Goal: Transaction & Acquisition: Purchase product/service

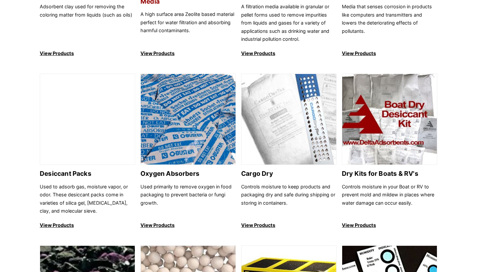
scroll to position [378, 0]
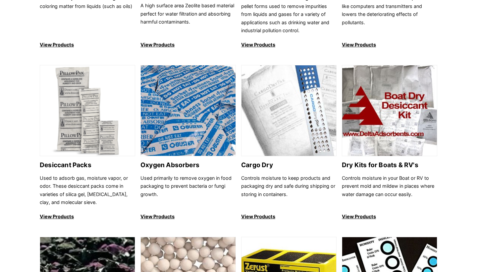
click at [9, 160] on div "Molecular Sieve Desiccants and adsorbents that are constructed to absorb water …" at bounding box center [238, 134] width 477 height 911
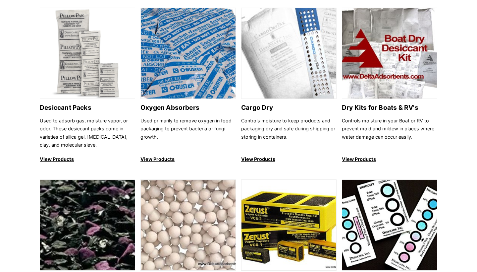
scroll to position [410, 0]
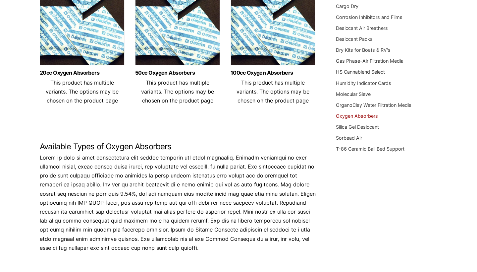
scroll to position [118, 0]
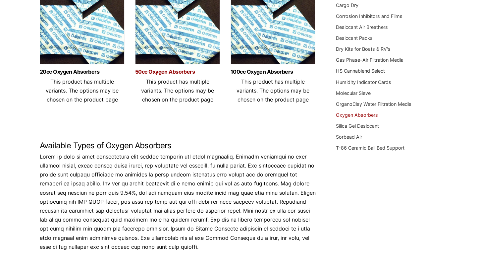
click at [164, 69] on link "50cc Oxygen Absorbers" at bounding box center [177, 72] width 85 height 6
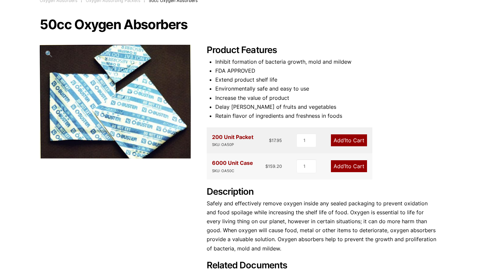
scroll to position [58, 0]
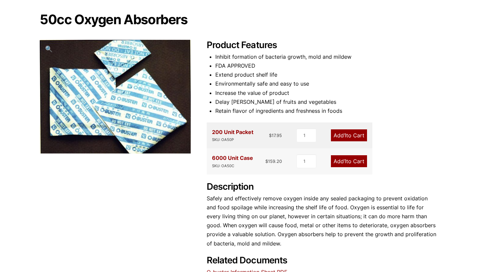
click at [349, 135] on link "Add 1 to Cart" at bounding box center [349, 135] width 36 height 12
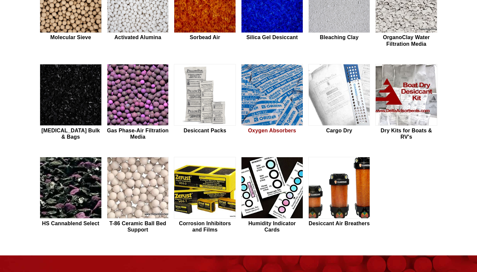
scroll to position [233, 0]
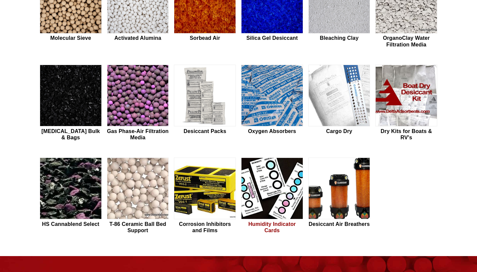
click at [273, 186] on img at bounding box center [271, 189] width 61 height 62
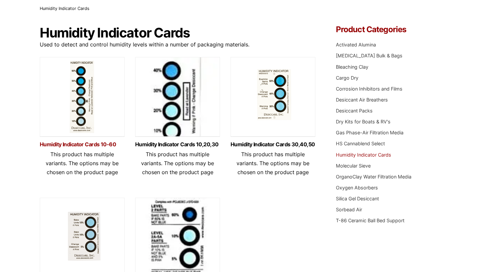
scroll to position [42, 0]
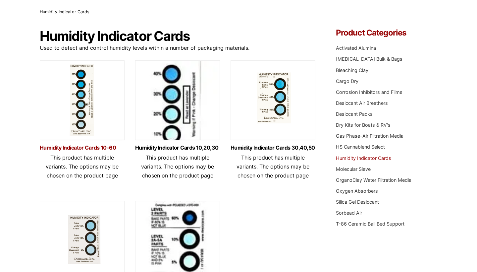
click at [105, 146] on link "Humidity Indicator Cards 10-60" at bounding box center [82, 148] width 85 height 6
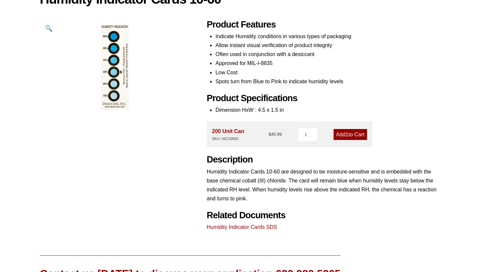
scroll to position [79, 0]
click at [346, 133] on span "1" at bounding box center [347, 134] width 3 height 6
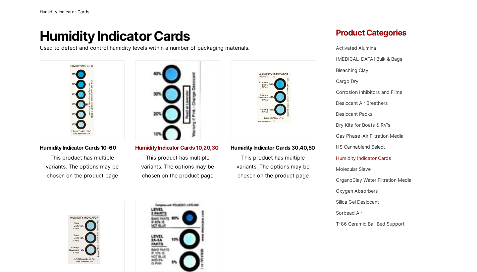
scroll to position [42, 0]
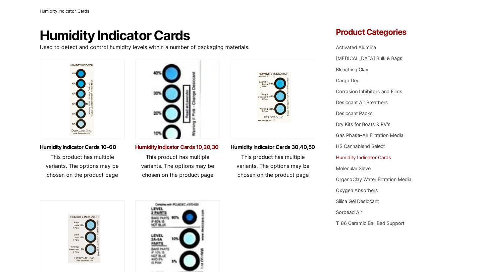
click at [204, 146] on link "Humidity Indicator Cards 10,20,30" at bounding box center [177, 147] width 85 height 6
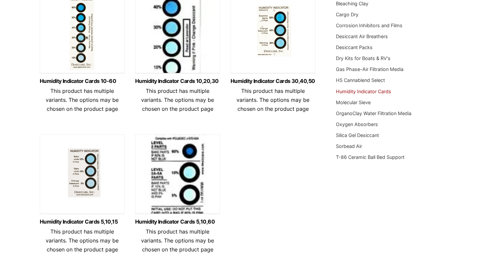
scroll to position [62, 0]
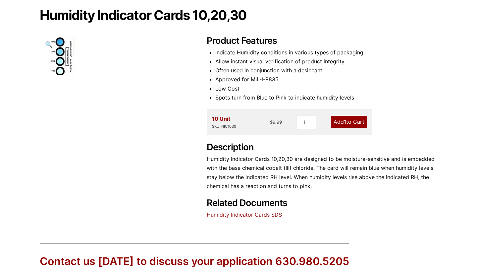
scroll to position [85, 0]
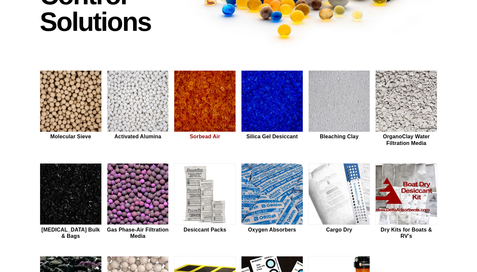
scroll to position [134, 0]
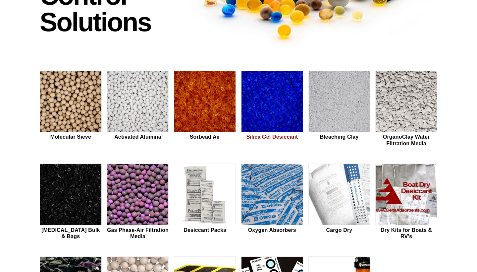
click at [268, 135] on h2 "Silica Gel Desiccant" at bounding box center [272, 136] width 62 height 6
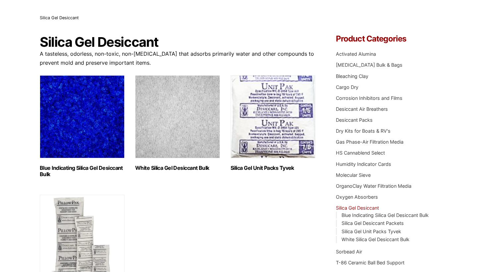
scroll to position [98, 0]
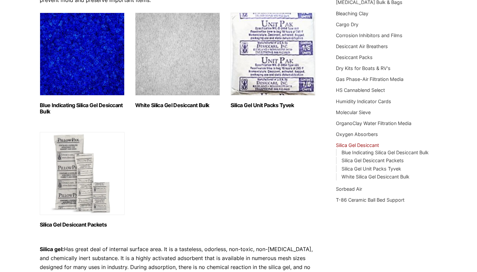
click at [282, 68] on img "Visit product category Silica Gel Unit Packs Tyvek" at bounding box center [273, 54] width 85 height 83
click at [80, 183] on img "Visit product category Silica Gel Desiccant Packets" at bounding box center [82, 173] width 85 height 83
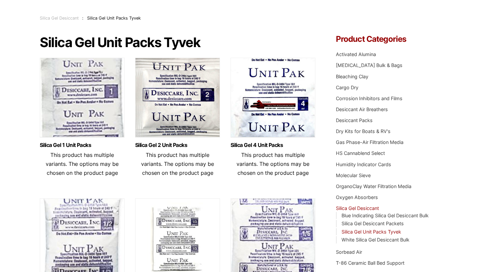
scroll to position [41, 0]
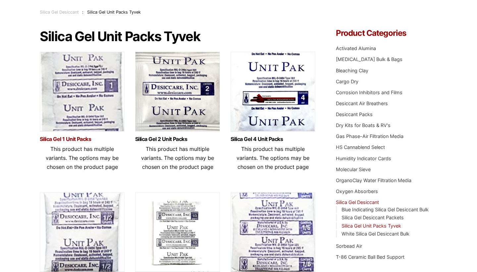
click at [74, 137] on link "Silica Gel 1 Unit Packs" at bounding box center [82, 139] width 85 height 6
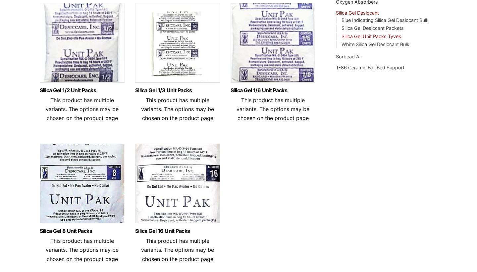
scroll to position [233, 0]
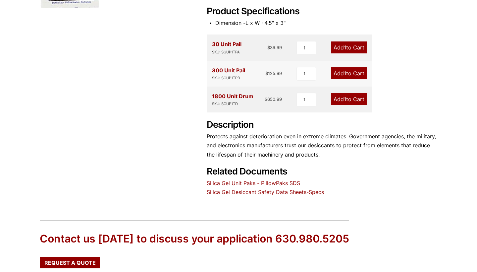
scroll to position [176, 0]
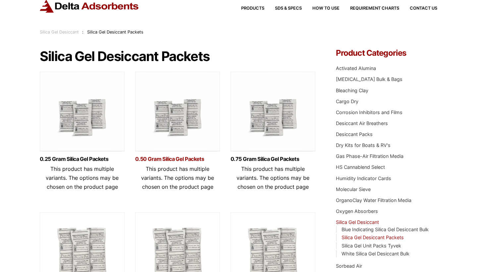
scroll to position [30, 0]
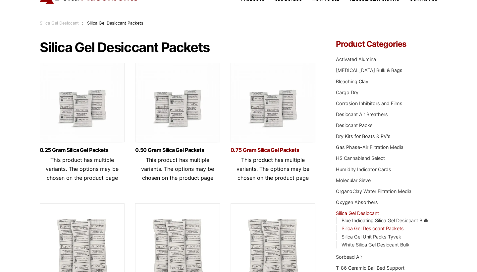
click at [253, 152] on link "0.75 Gram Silica Gel Packets" at bounding box center [273, 150] width 85 height 6
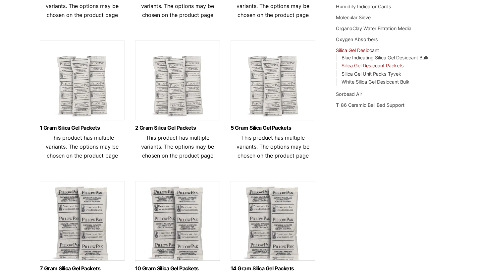
scroll to position [205, 0]
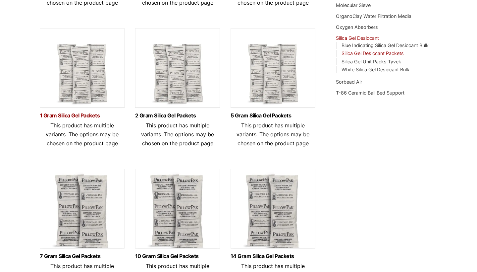
click at [80, 115] on link "1 Gram Silica Gel Packets" at bounding box center [82, 116] width 85 height 6
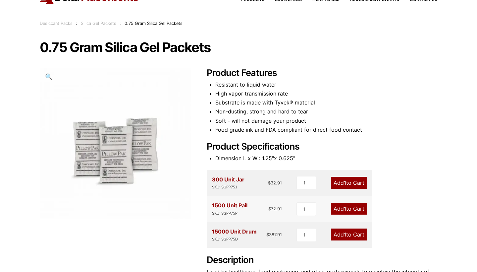
scroll to position [31, 0]
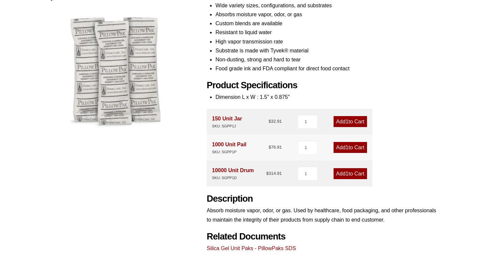
scroll to position [102, 0]
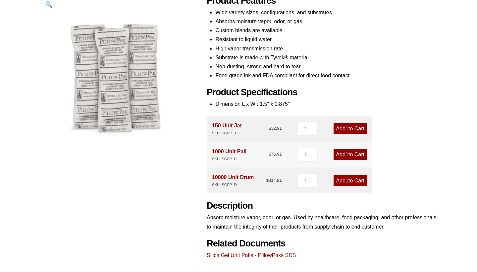
click at [349, 128] on link "Add 1 to Cart" at bounding box center [350, 128] width 33 height 11
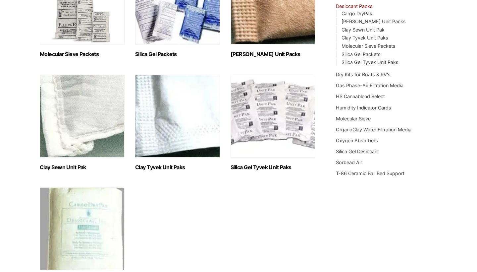
scroll to position [70, 0]
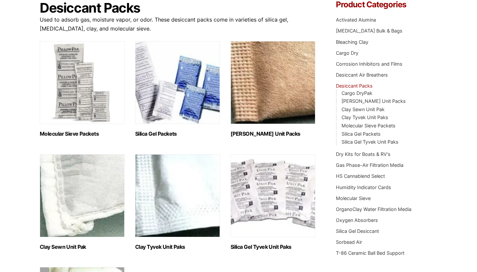
click at [199, 104] on img "Visit product category Silica Gel Packets" at bounding box center [177, 82] width 85 height 83
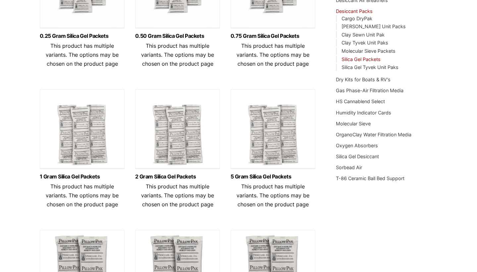
scroll to position [122, 0]
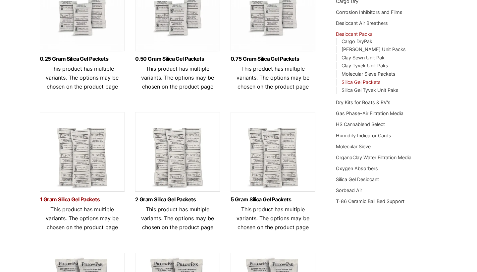
click at [69, 197] on link "1 Gram Silica Gel Packets" at bounding box center [82, 199] width 85 height 6
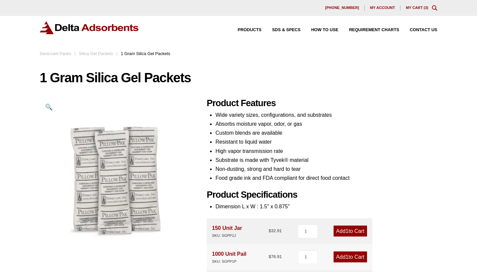
click at [422, 8] on link "My Cart ( 3 )" at bounding box center [417, 8] width 23 height 4
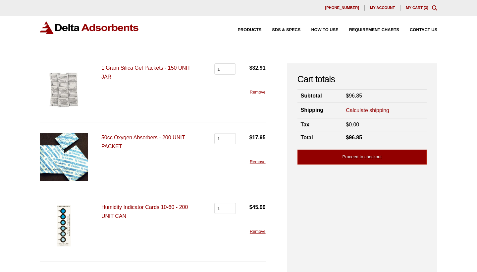
click at [161, 137] on link "50cc Oxygen Absorbers - 200 UNIT PACKET" at bounding box center [142, 141] width 83 height 15
click at [256, 233] on link "Remove" at bounding box center [258, 231] width 16 height 5
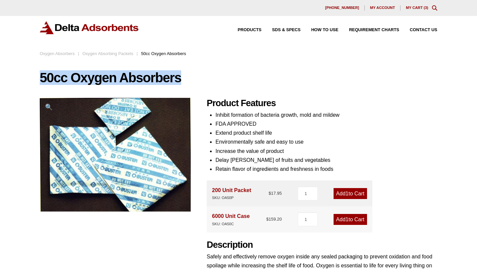
drag, startPoint x: 38, startPoint y: 79, endPoint x: 181, endPoint y: 77, distance: 143.1
click at [181, 77] on div "Our website has detected that you are using an outdated browser that will preve…" at bounding box center [238, 242] width 477 height 485
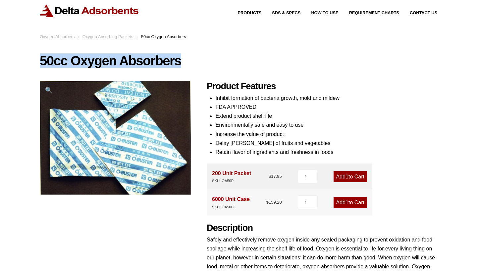
scroll to position [35, 0]
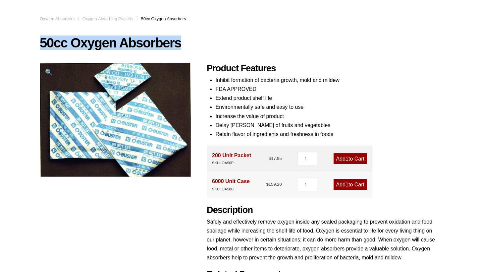
copy h1 "50cc Oxygen Absorbers"
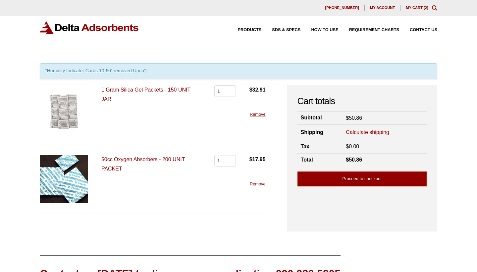
click at [248, 27] on div "Products SDS & SPECS How to Use Requirement Charts Contact Us" at bounding box center [333, 30] width 216 height 10
click at [246, 31] on span "Products" at bounding box center [250, 30] width 24 height 4
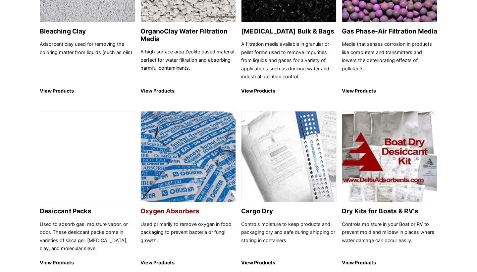
scroll to position [386, 0]
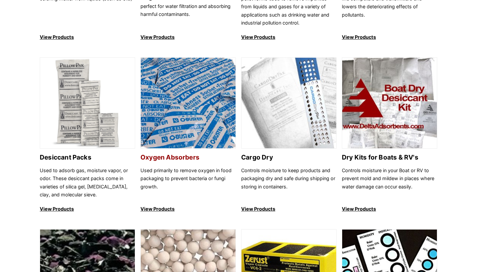
click at [191, 154] on h2 "Oxygen Absorbers" at bounding box center [187, 157] width 95 height 8
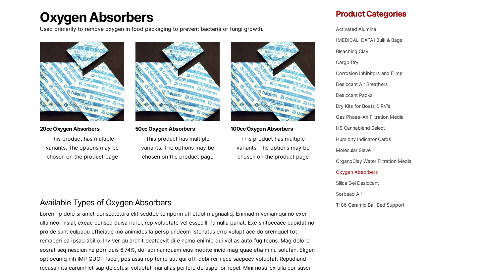
scroll to position [85, 0]
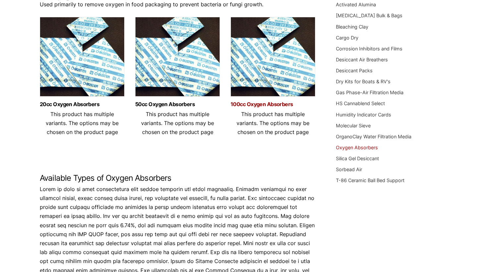
click at [248, 105] on link "100cc Oxygen Absorbers" at bounding box center [273, 104] width 85 height 6
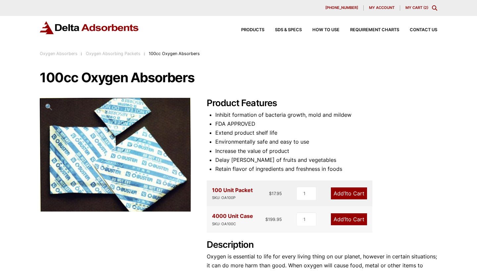
scroll to position [90, 0]
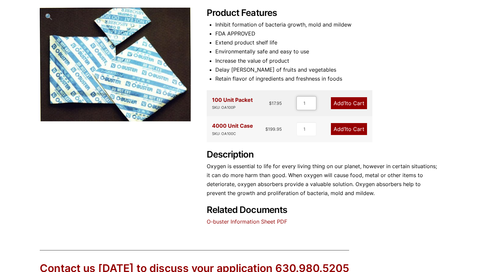
type input "2"
click at [311, 101] on input "2" at bounding box center [306, 103] width 20 height 14
click at [344, 102] on span "2" at bounding box center [344, 103] width 3 height 7
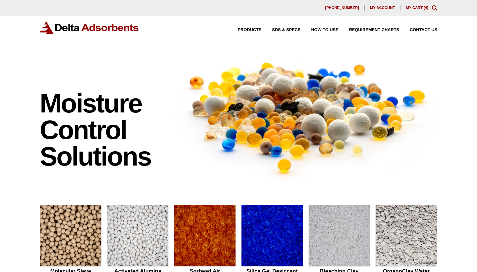
click at [417, 8] on link "My Cart ( 4 )" at bounding box center [417, 8] width 23 height 4
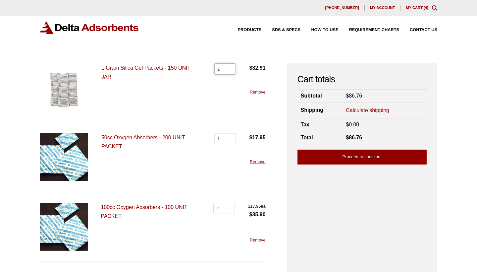
type input "2"
click at [230, 67] on input "2" at bounding box center [225, 68] width 22 height 11
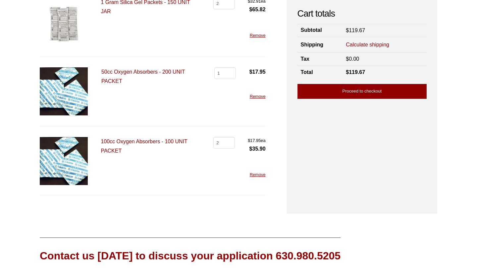
scroll to position [65, 0]
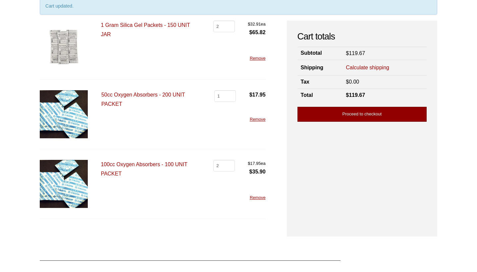
click at [363, 115] on link "Proceed to checkout" at bounding box center [361, 114] width 129 height 15
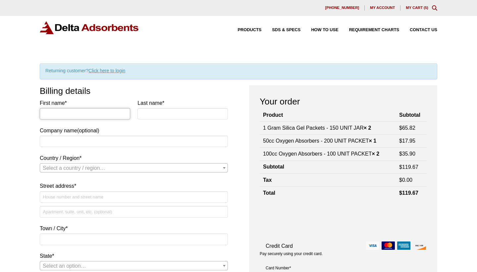
type input "[PERSON_NAME]"
type input "Bilbily"
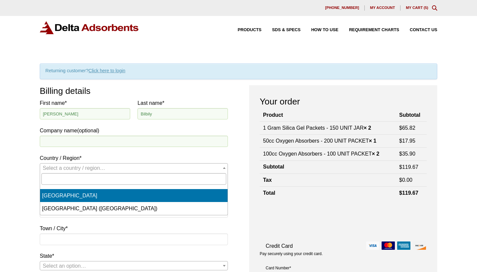
click at [118, 166] on span "Select a country / region…" at bounding box center [133, 167] width 187 height 9
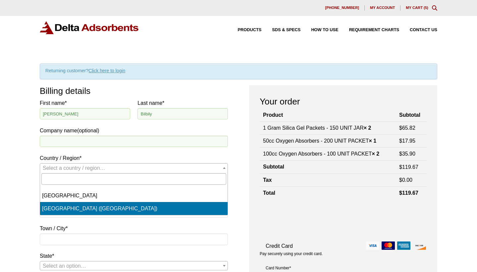
select select "US"
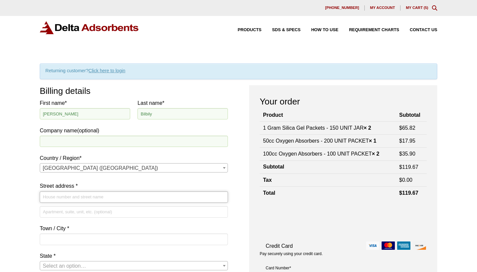
type input "5327 [PERSON_NAME]"
type input "Saint Louis"
type input "63139"
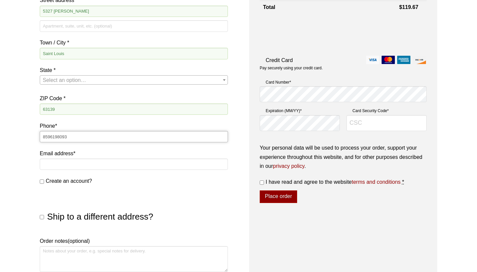
type input "8596198093"
click at [107, 171] on p "Email address *" at bounding box center [134, 161] width 188 height 24
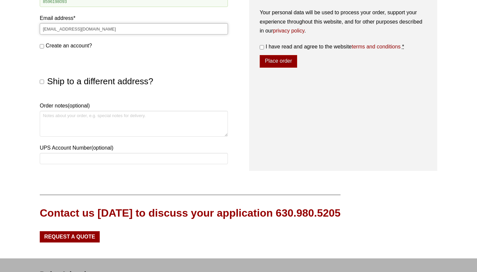
scroll to position [322, 0]
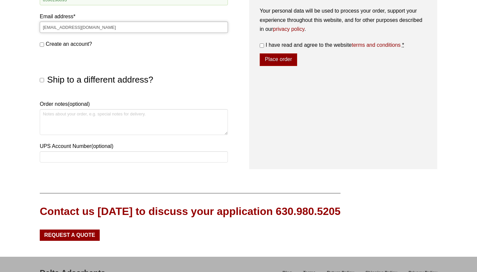
type input "[EMAIL_ADDRESS][DOMAIN_NAME]"
click at [42, 176] on div "Our website has detected that you are using an outdated browser that will preve…" at bounding box center [238, 3] width 477 height 651
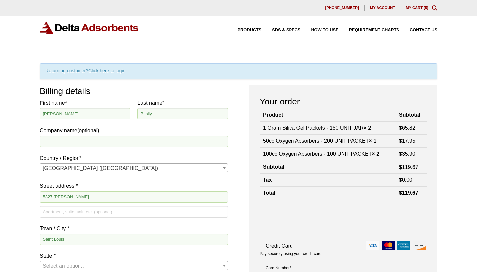
scroll to position [0, 0]
drag, startPoint x: 145, startPoint y: 28, endPoint x: 70, endPoint y: 25, distance: 75.9
click at [70, 25] on div "Products SDS & SPECS How to Use Requirement Charts Contact Us" at bounding box center [239, 27] width 398 height 13
copy picture
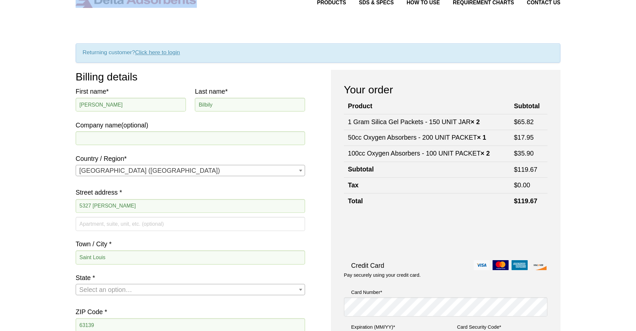
scroll to position [48, 0]
